Goal: Task Accomplishment & Management: Complete application form

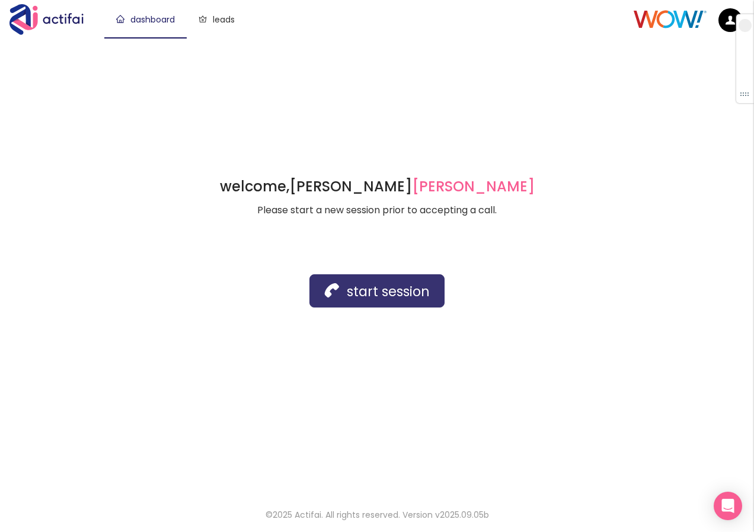
click at [344, 291] on button "start session" at bounding box center [376, 290] width 135 height 33
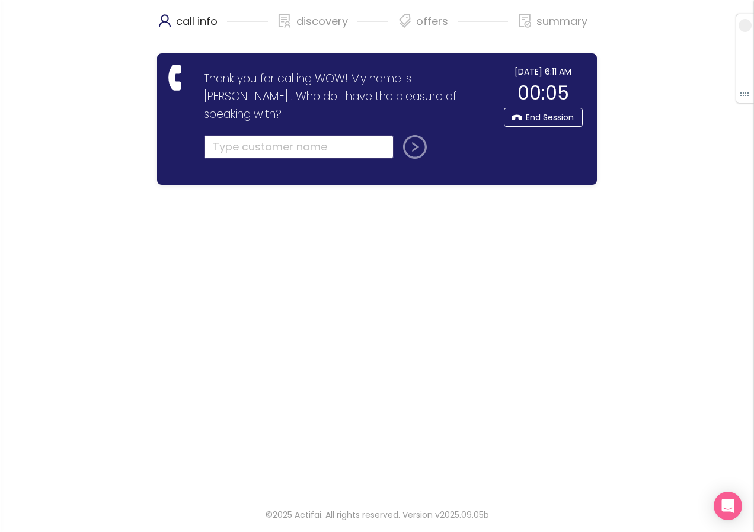
click at [249, 135] on input "text" at bounding box center [299, 147] width 190 height 24
type input "[PERSON_NAME]"
click at [409, 135] on button "submit" at bounding box center [412, 147] width 28 height 24
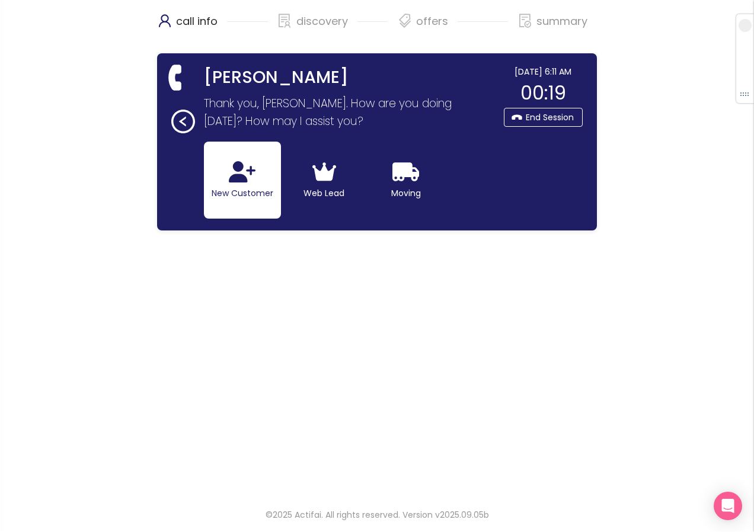
click at [231, 186] on button "New Customer" at bounding box center [242, 180] width 77 height 77
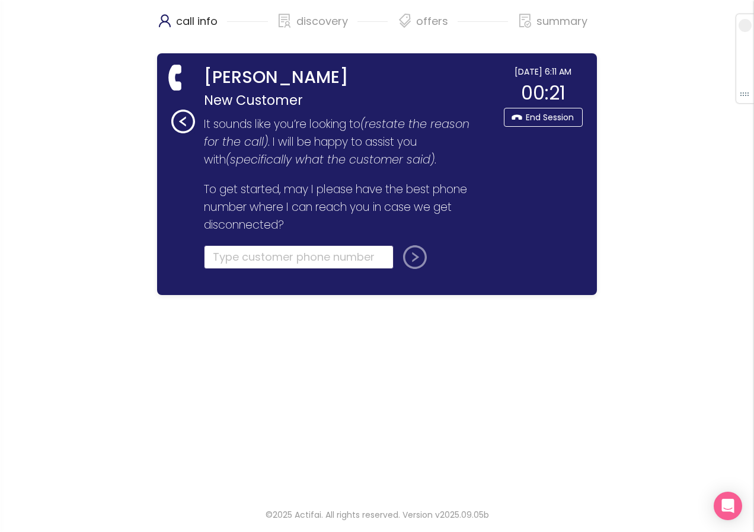
click at [220, 261] on input "tel" at bounding box center [299, 257] width 190 height 24
type input "[PHONE_NUMBER]"
click at [408, 263] on button "submit" at bounding box center [412, 257] width 28 height 24
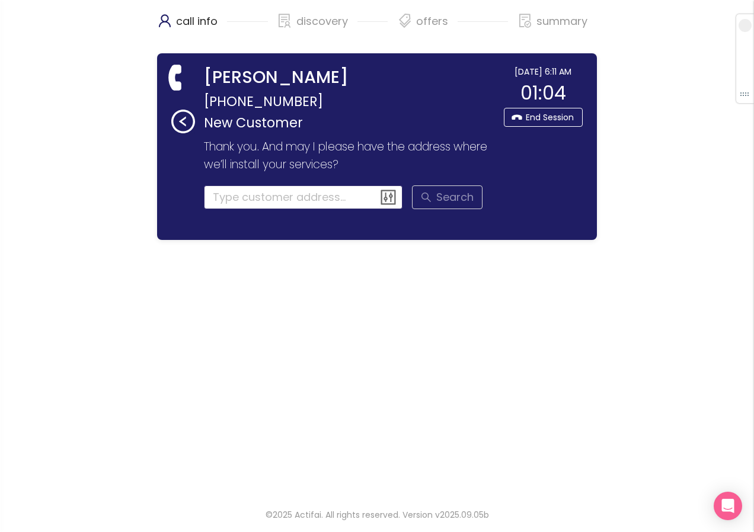
click at [255, 203] on input at bounding box center [303, 197] width 199 height 24
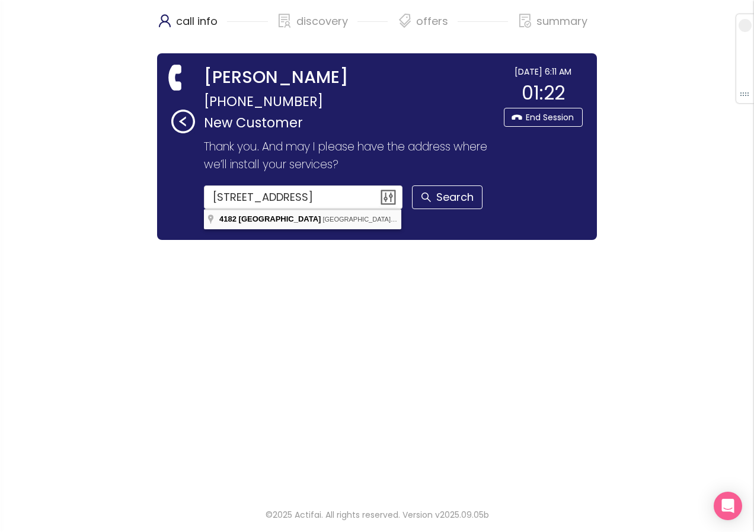
type input "[STREET_ADDRESS]"
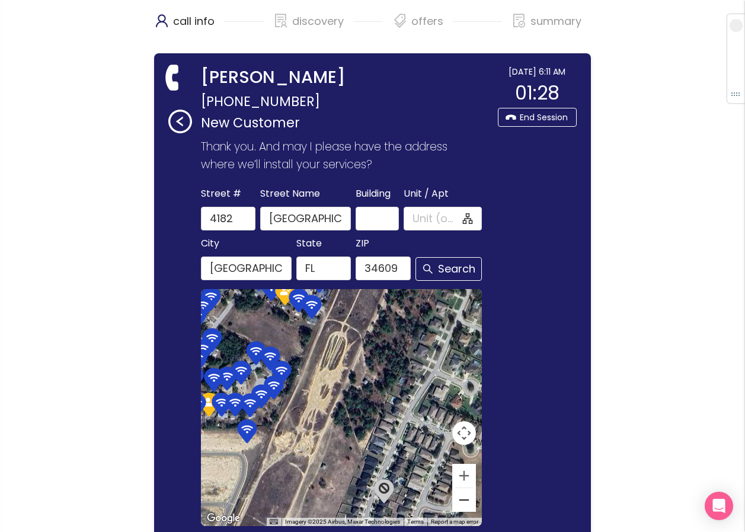
click at [459, 501] on button "Zoom out" at bounding box center [464, 500] width 24 height 24
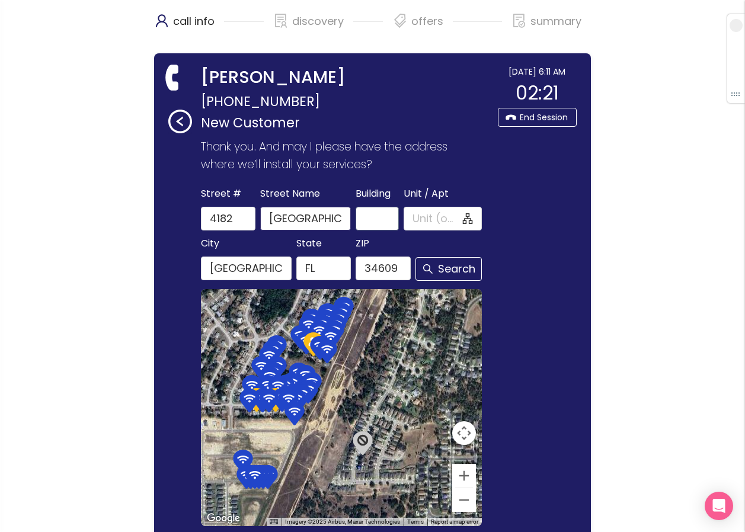
scroll to position [0, 15]
drag, startPoint x: 322, startPoint y: 218, endPoint x: 366, endPoint y: 219, distance: 43.8
click at [366, 219] on div "Street [GEOGRAPHIC_DATA] Name [GEOGRAPHIC_DATA] / Apt" at bounding box center [341, 207] width 286 height 45
click at [456, 501] on button "Zoom out" at bounding box center [464, 500] width 24 height 24
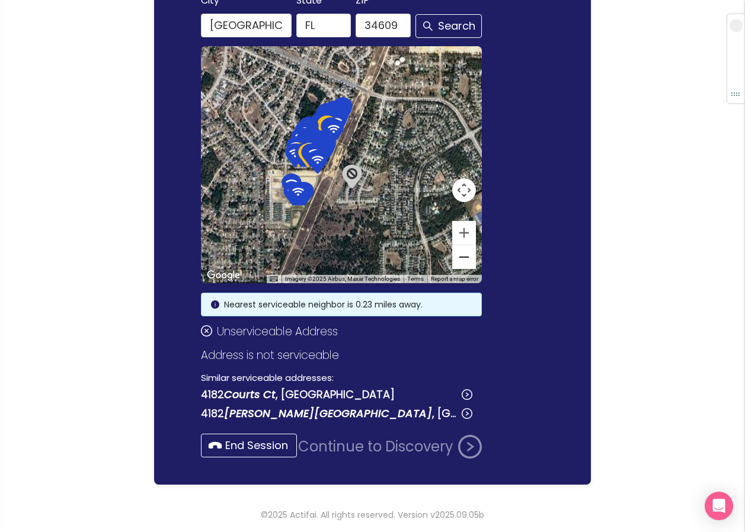
scroll to position [267, 0]
click at [297, 445] on button "End Session" at bounding box center [249, 446] width 96 height 24
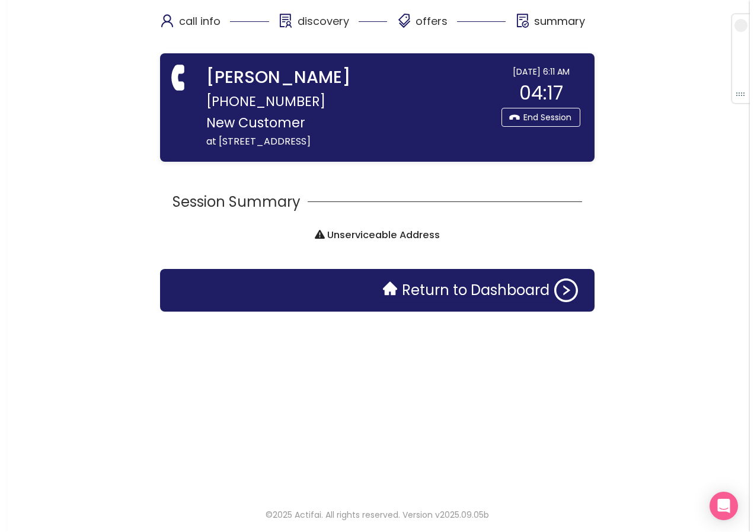
scroll to position [0, 0]
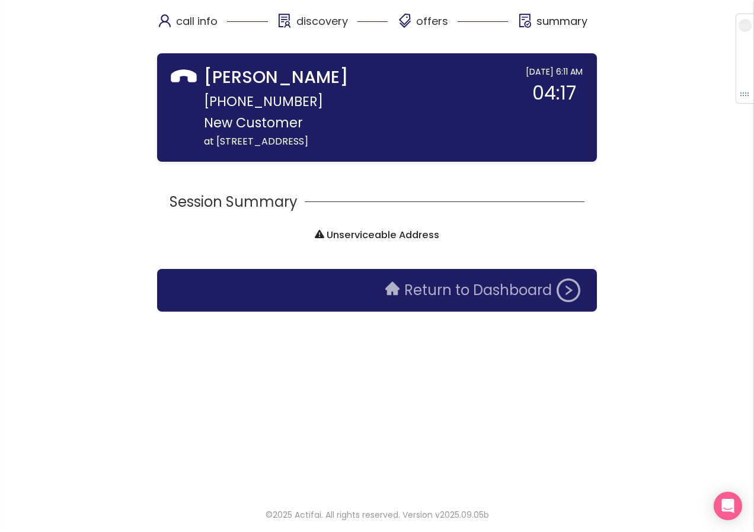
click at [416, 286] on button "Return to Dashboard" at bounding box center [482, 290] width 209 height 24
